Goal: Transaction & Acquisition: Purchase product/service

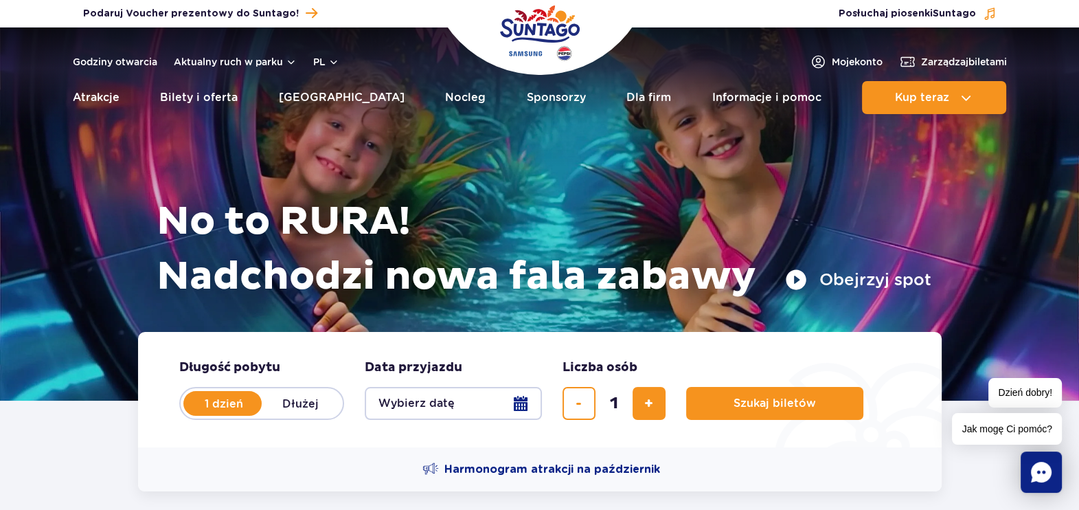
scroll to position [171, 0]
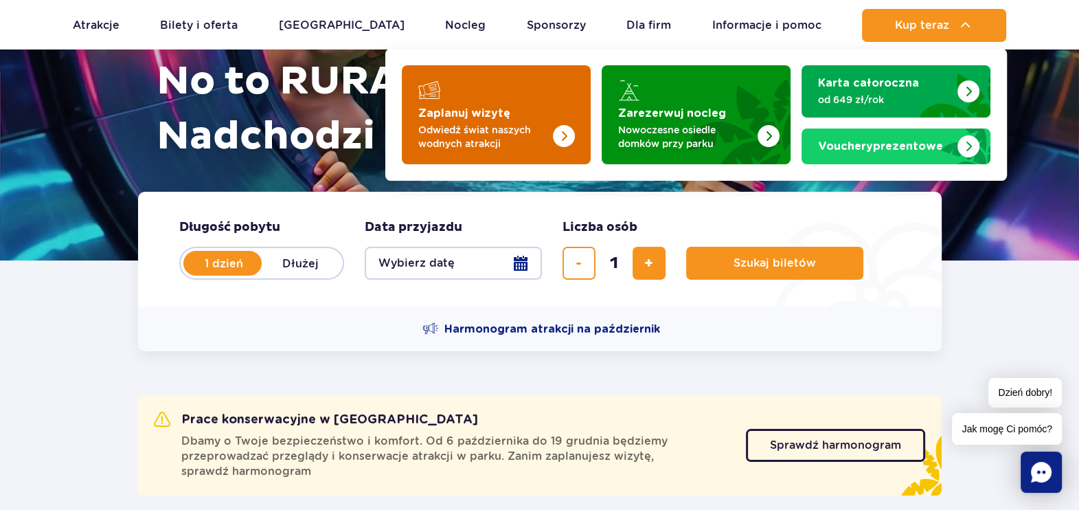
click at [456, 105] on link "Zaplanuj wizytę Odwiedź świat naszych wodnych atrakcji" at bounding box center [496, 114] width 189 height 99
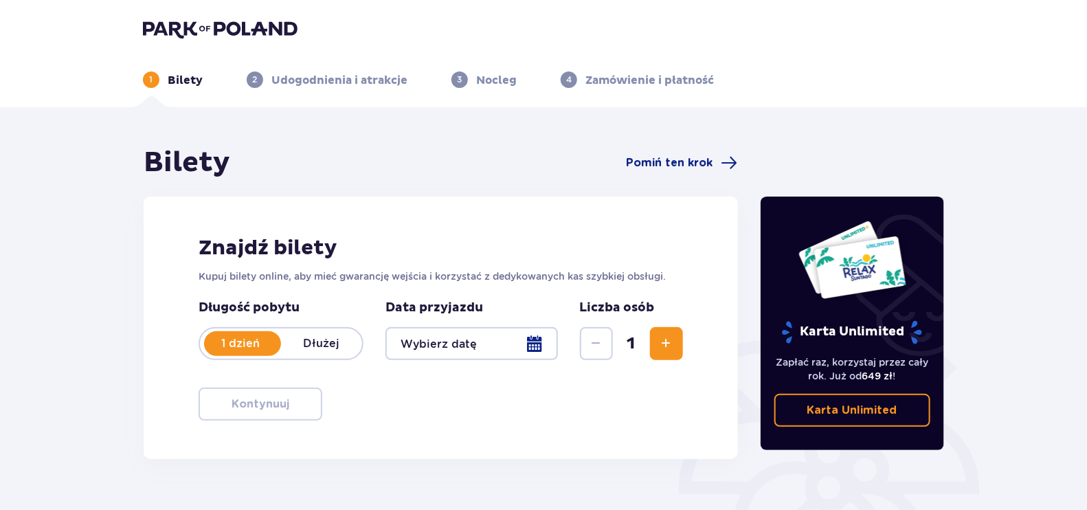
click at [502, 349] on div at bounding box center [471, 343] width 172 height 33
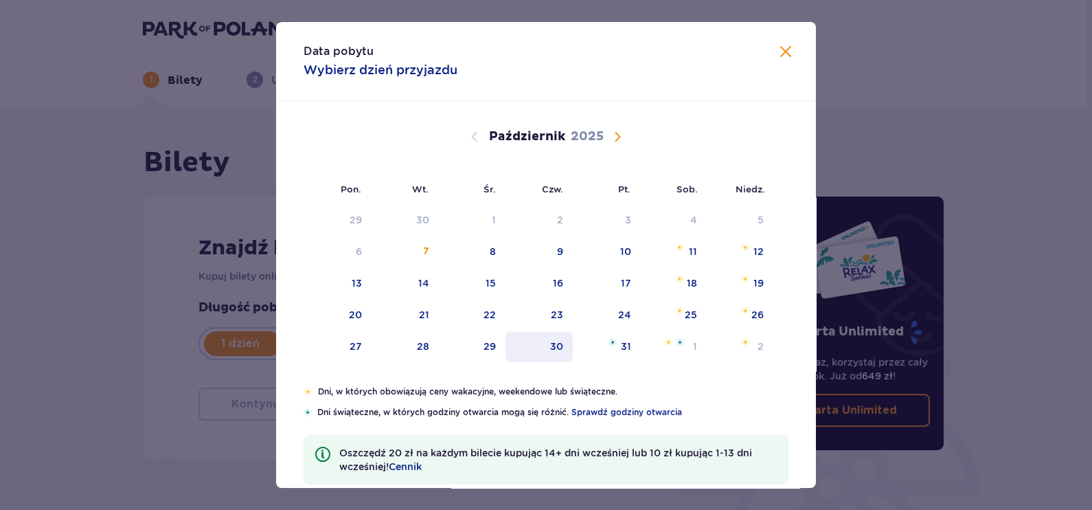
click at [545, 351] on div "30" at bounding box center [540, 347] width 68 height 30
type input "30.10.25"
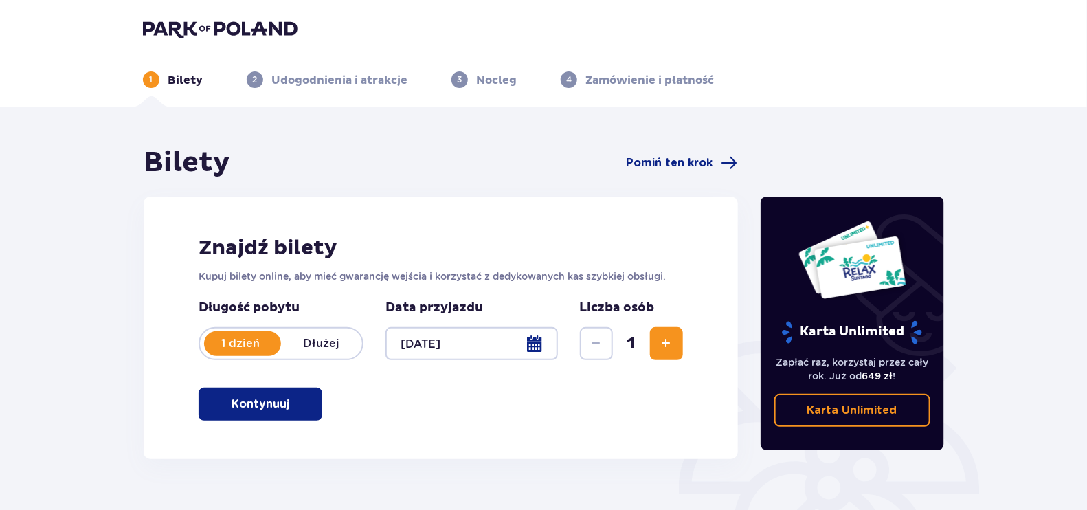
click at [661, 344] on span "Zwiększ" at bounding box center [666, 343] width 16 height 16
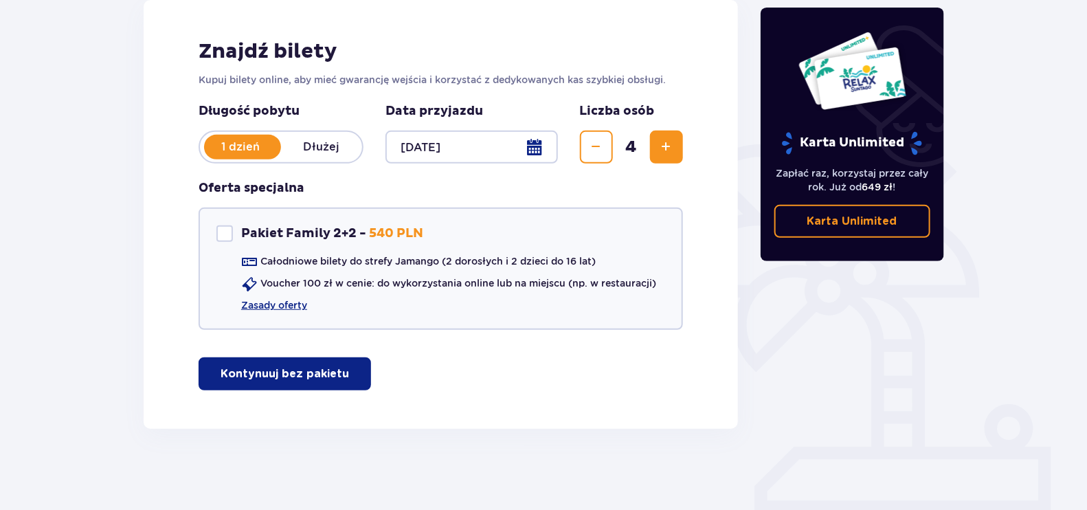
click at [335, 374] on button "Kontynuuj bez pakietu" at bounding box center [285, 373] width 172 height 33
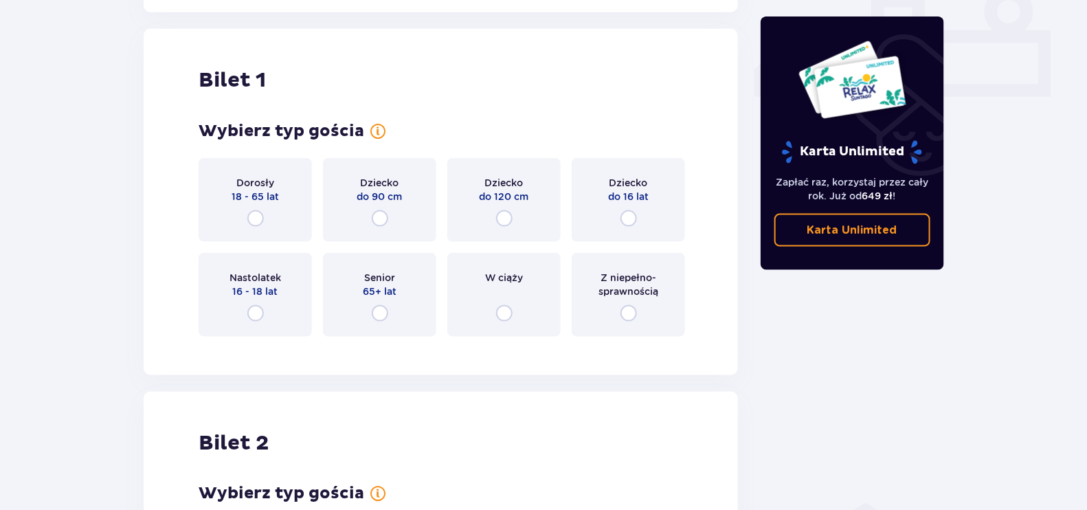
scroll to position [625, 0]
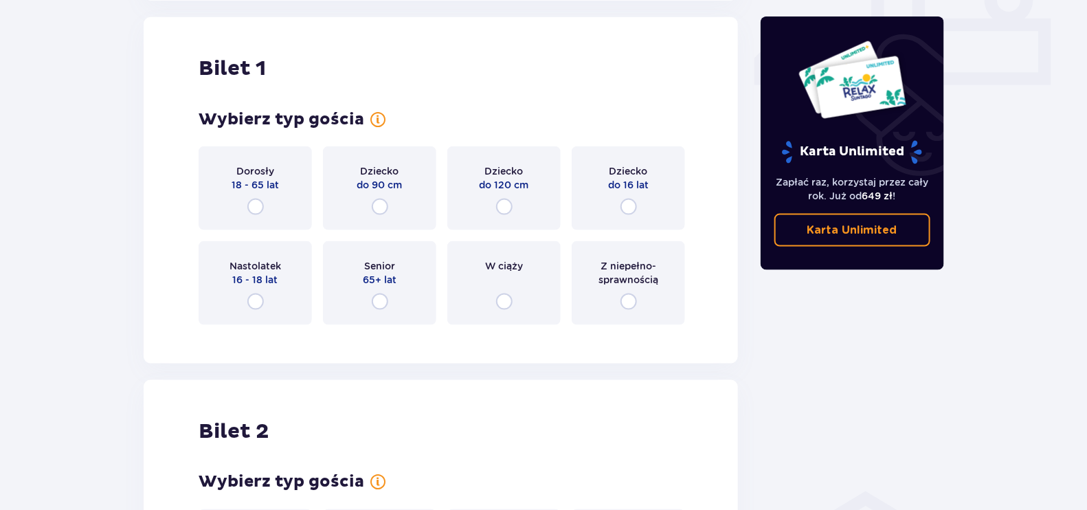
click at [268, 206] on div "Dorosły 18 - 65 lat" at bounding box center [255, 188] width 113 height 84
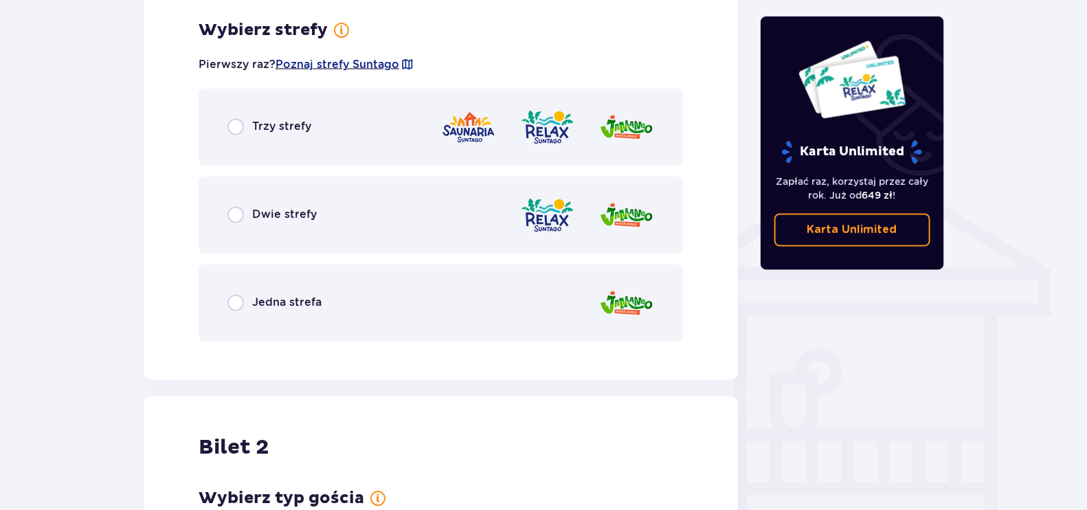
scroll to position [960, 0]
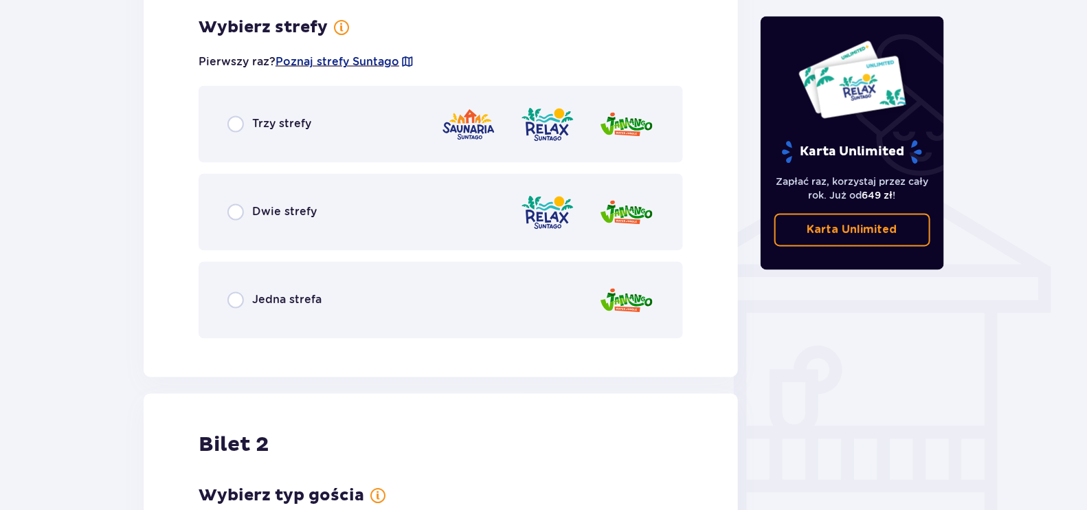
click at [320, 309] on div "Jedna strefa" at bounding box center [441, 300] width 484 height 77
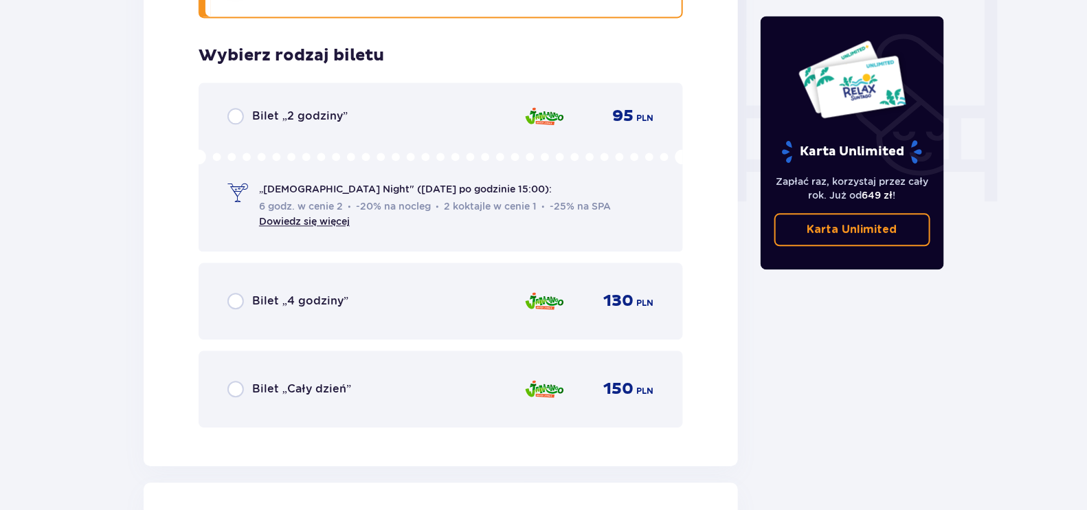
scroll to position [1308, 0]
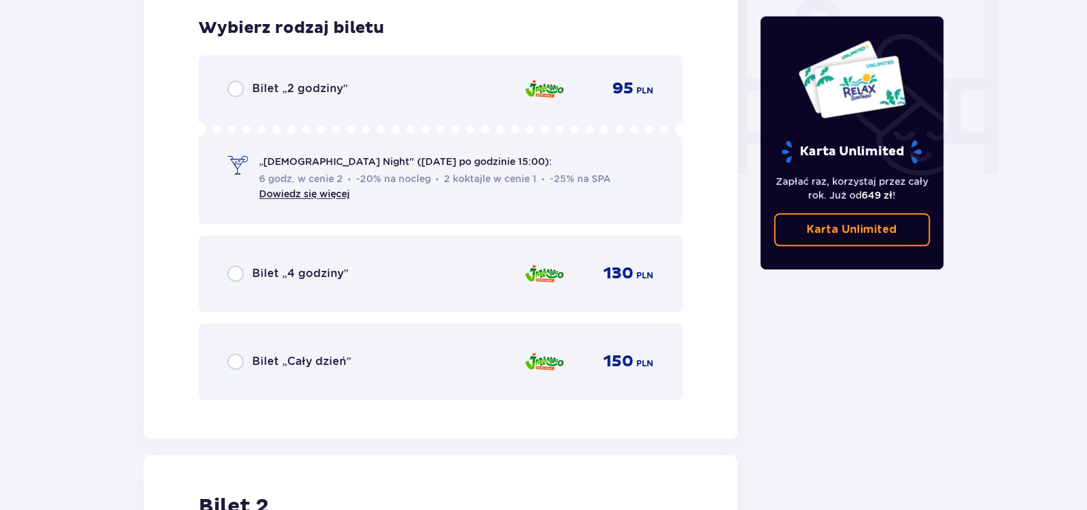
click at [332, 378] on div "Bilet „Cały dzień” 150 PLN" at bounding box center [441, 361] width 484 height 77
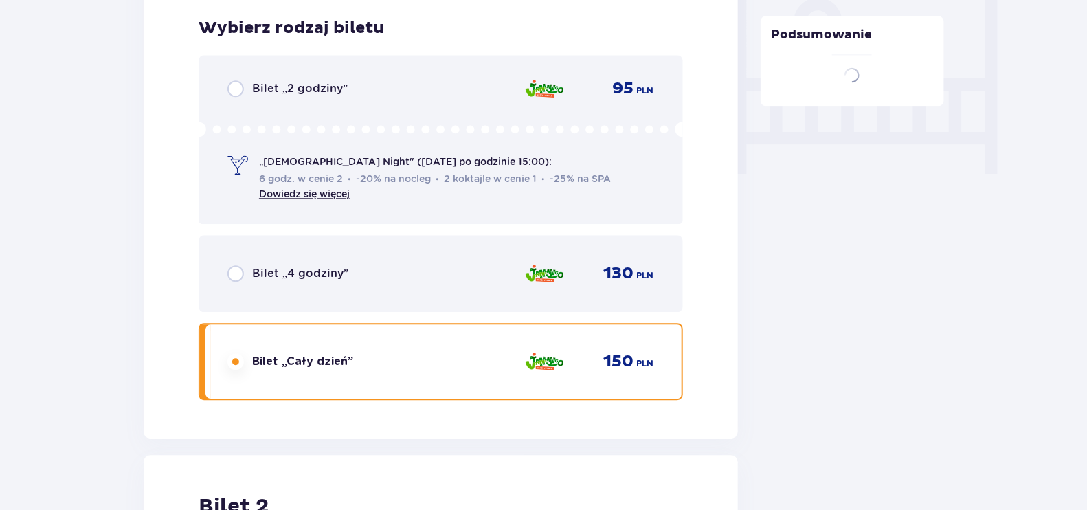
scroll to position [1745, 0]
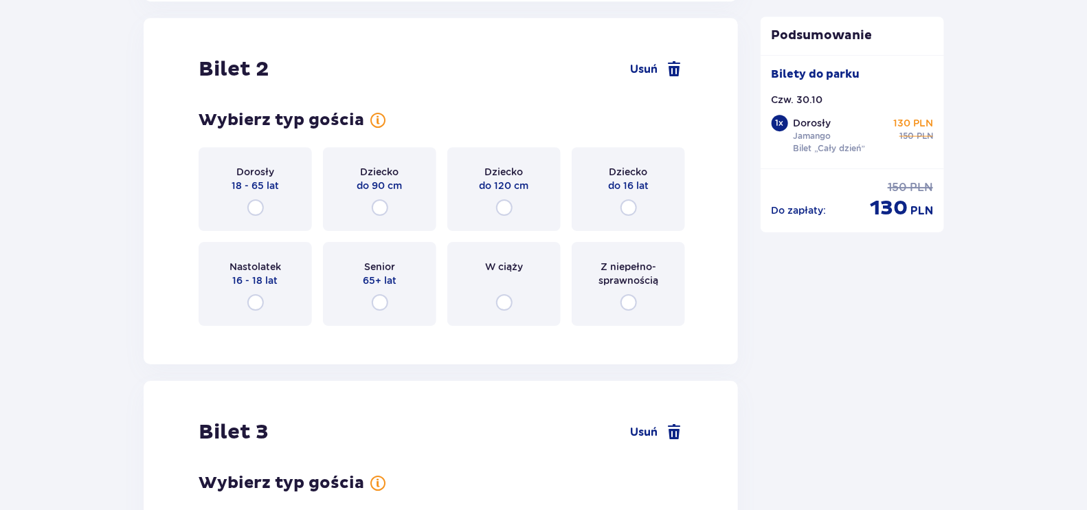
click at [625, 199] on input "radio" at bounding box center [628, 207] width 16 height 16
radio input "true"
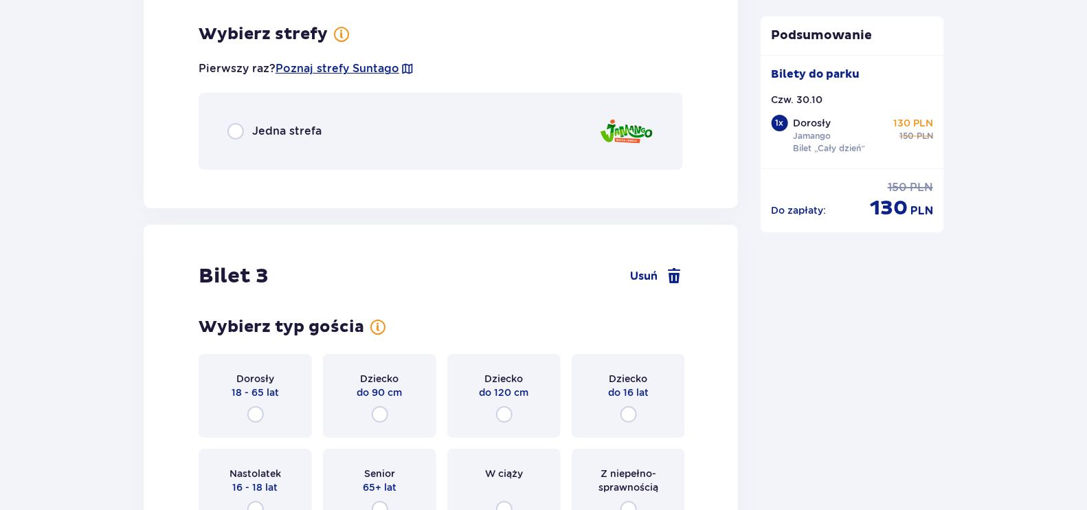
scroll to position [2081, 0]
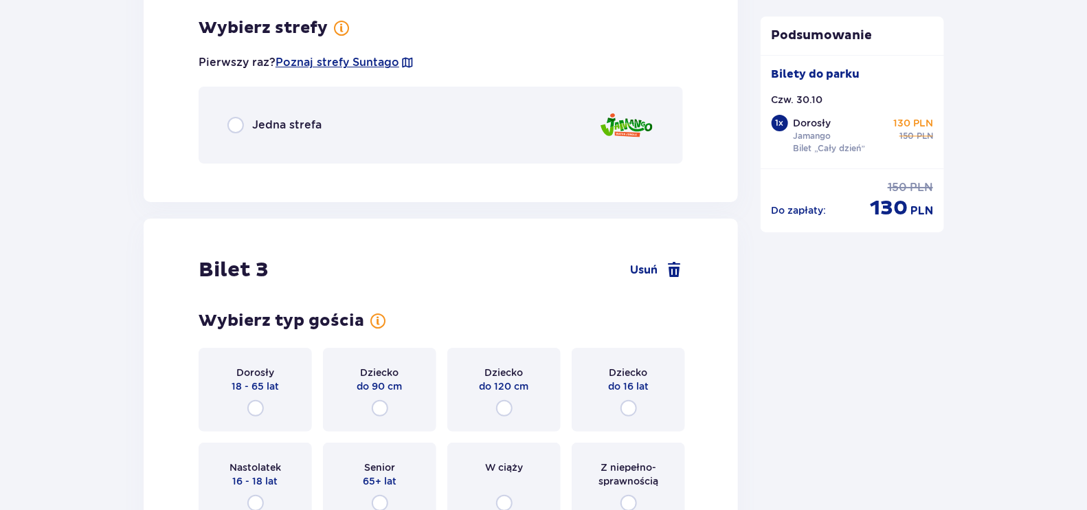
click at [362, 132] on div "Jedna strefa" at bounding box center [441, 125] width 484 height 77
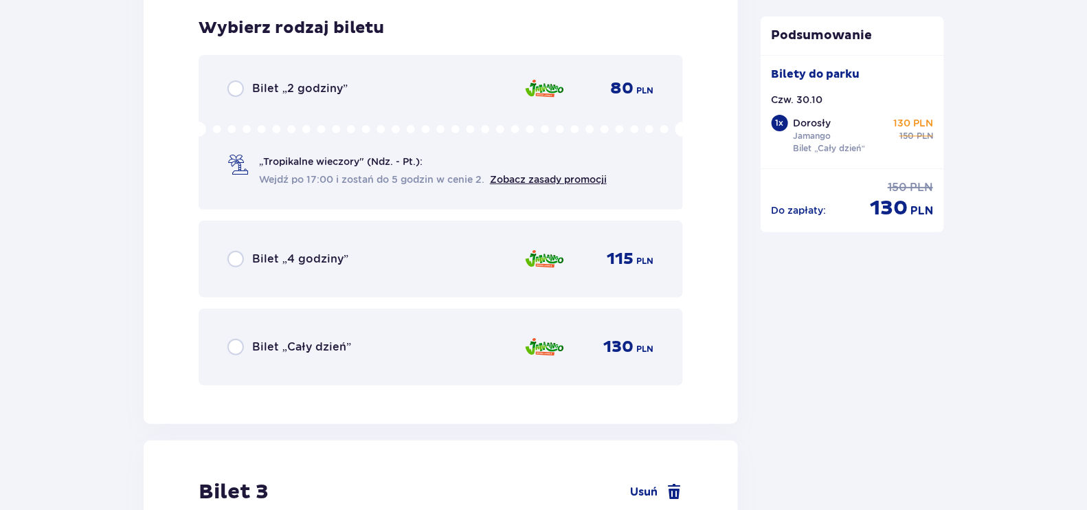
click at [340, 347] on span "Bilet „Cały dzień”" at bounding box center [301, 346] width 99 height 15
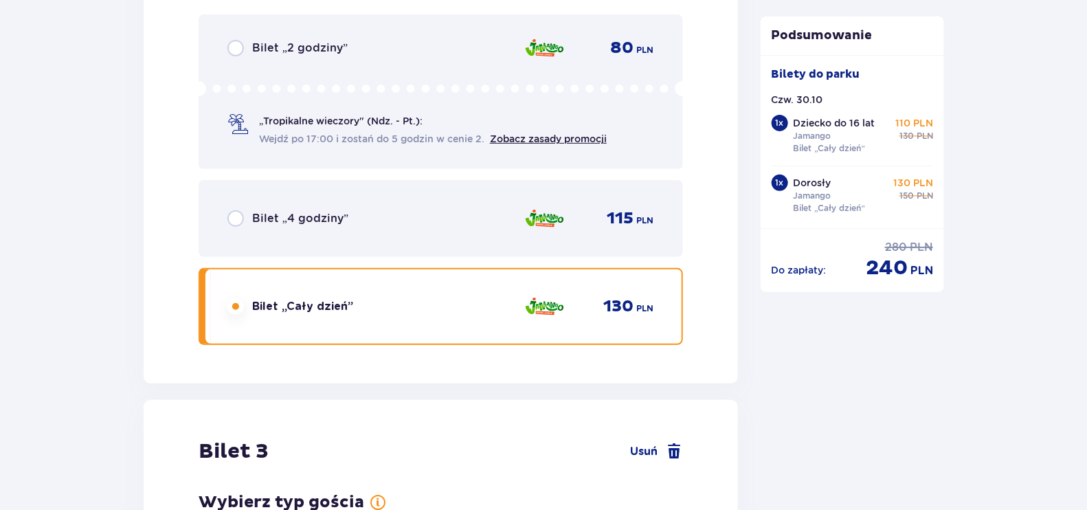
scroll to position [2676, 0]
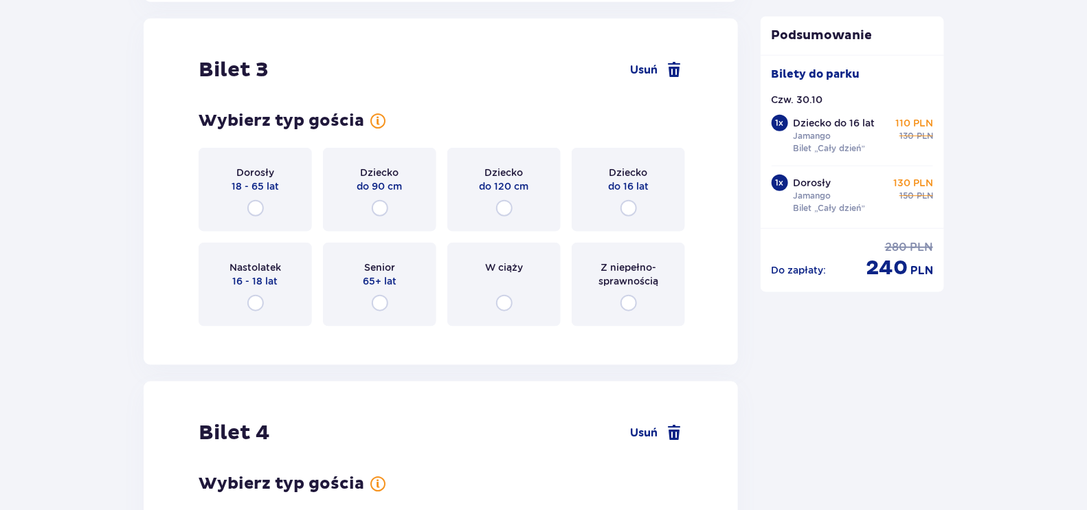
click at [638, 186] on span "do 16 lat" at bounding box center [628, 186] width 41 height 14
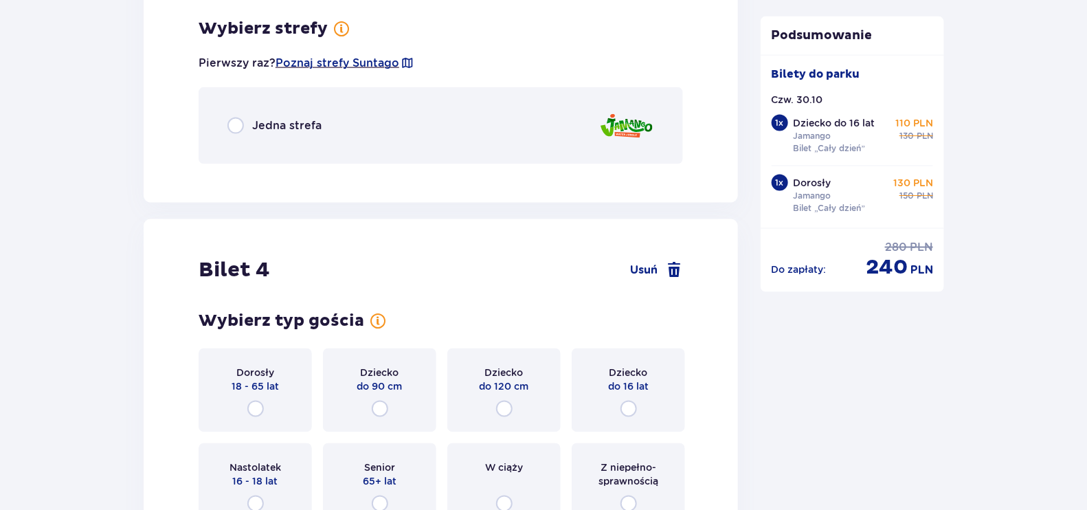
click at [354, 135] on div "Jedna strefa" at bounding box center [441, 125] width 484 height 77
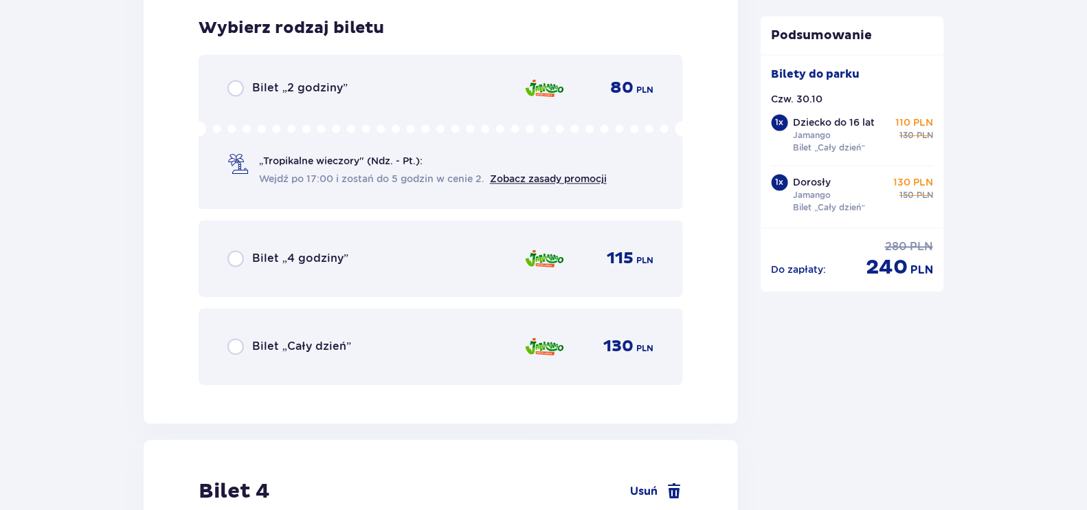
click at [330, 342] on span "Bilet „Cały dzień”" at bounding box center [301, 346] width 99 height 15
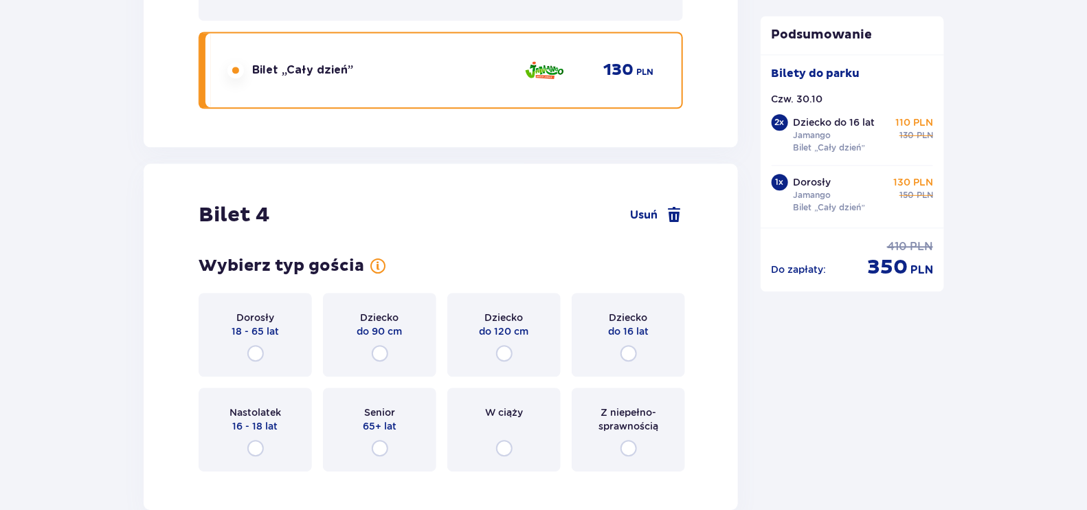
scroll to position [3607, 0]
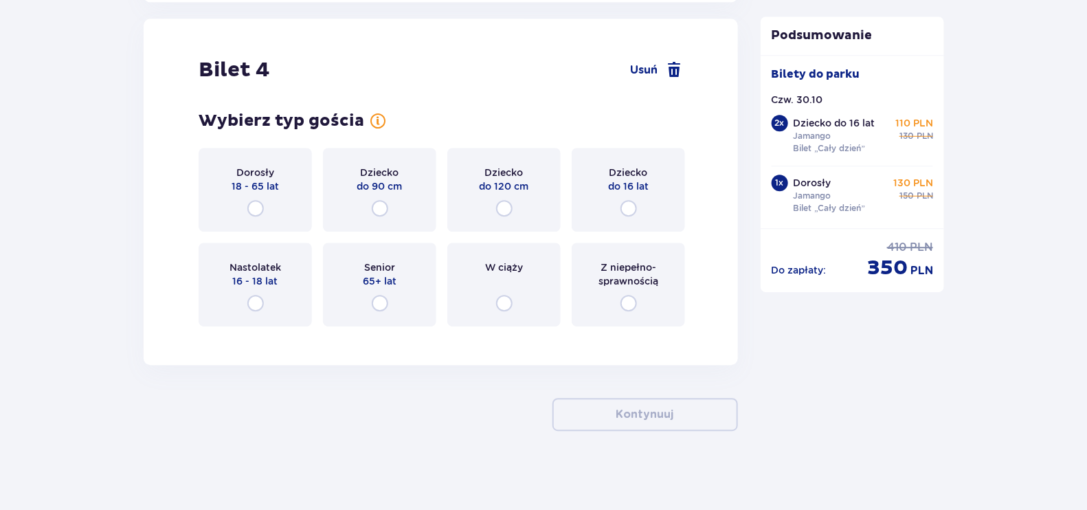
click at [262, 193] on div "Dorosły 18 - 65 lat" at bounding box center [255, 190] width 113 height 84
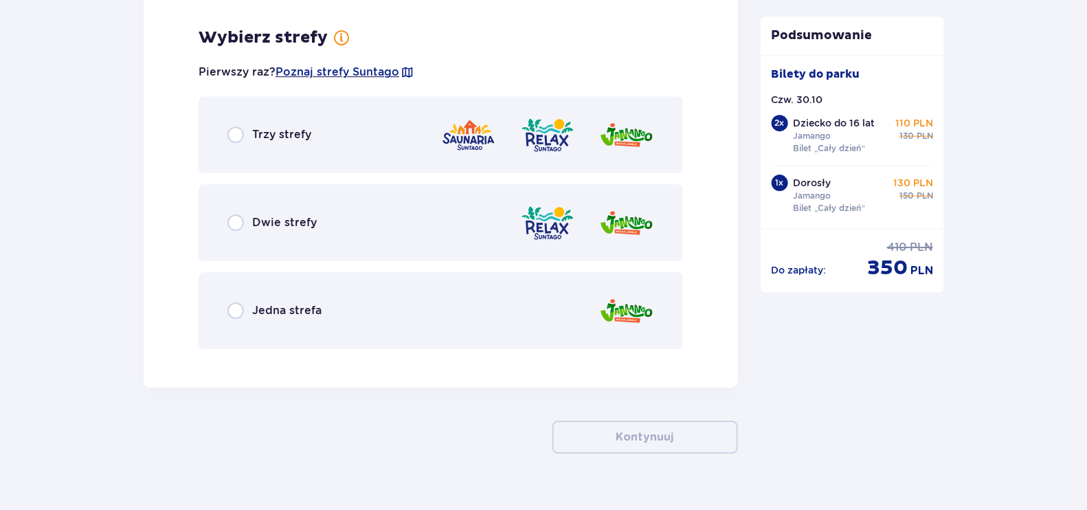
scroll to position [3941, 0]
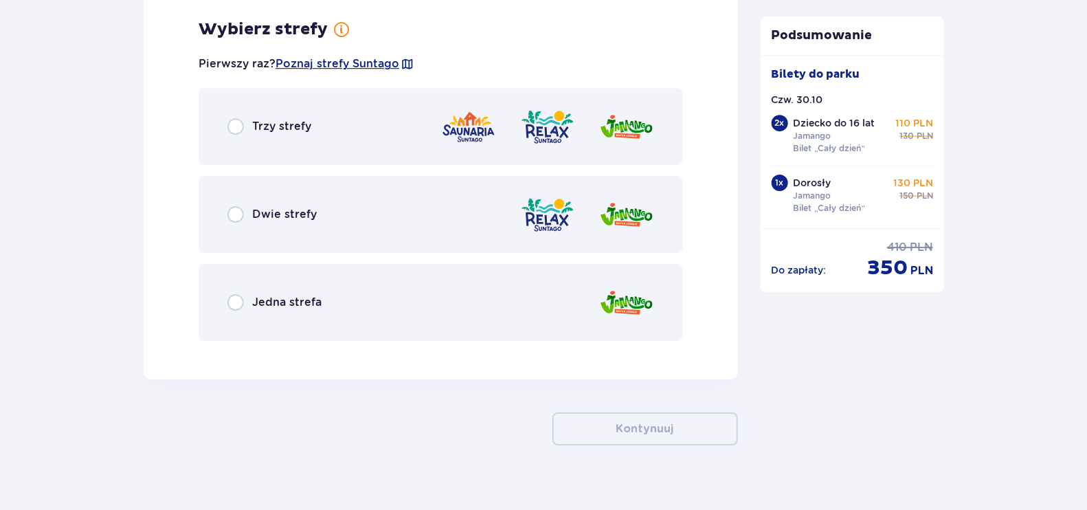
click at [345, 148] on div "Trzy strefy" at bounding box center [441, 126] width 484 height 77
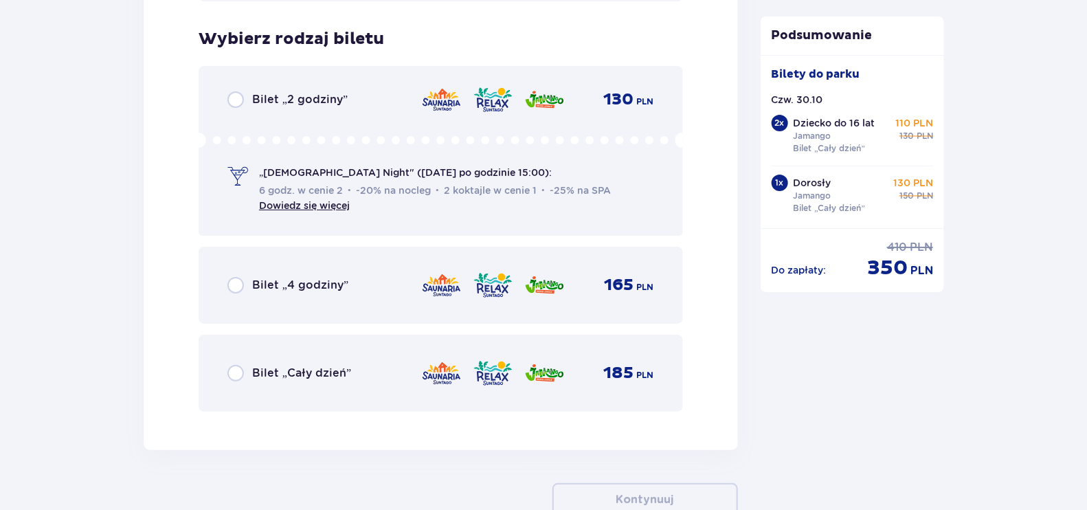
scroll to position [4290, 0]
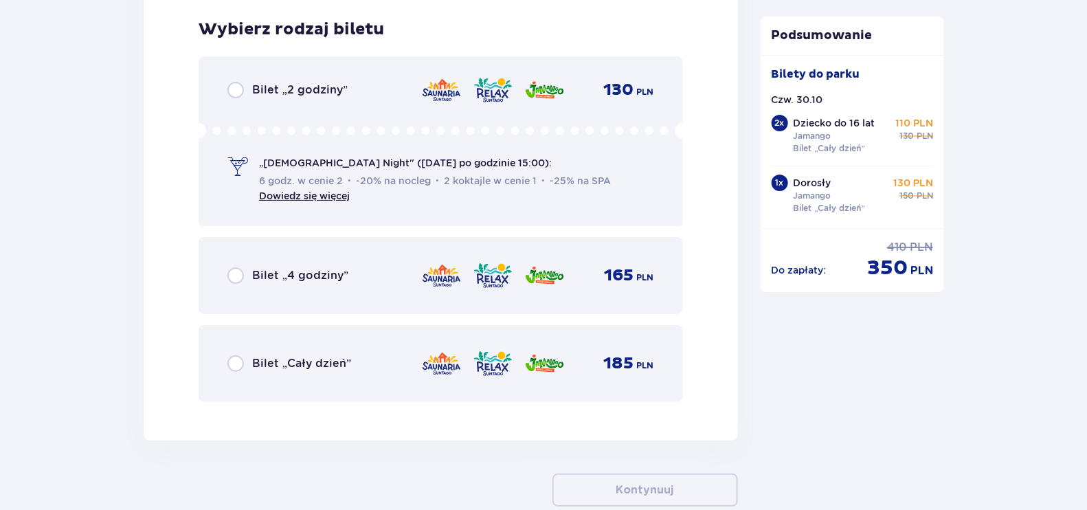
click at [306, 368] on div "Bilet „Cały dzień” 185 PLN" at bounding box center [440, 363] width 427 height 29
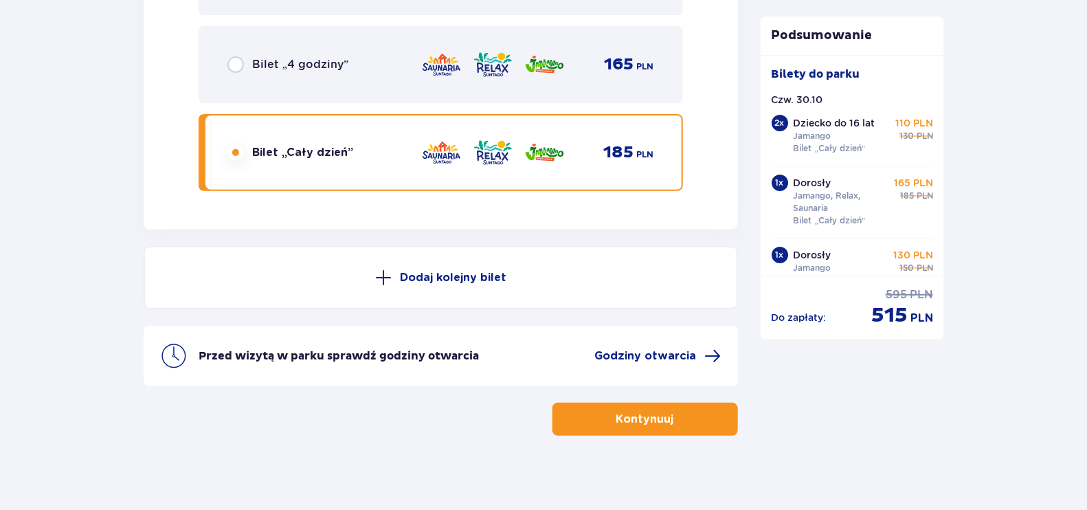
scroll to position [4505, 0]
